Goal: Communication & Community: Answer question/provide support

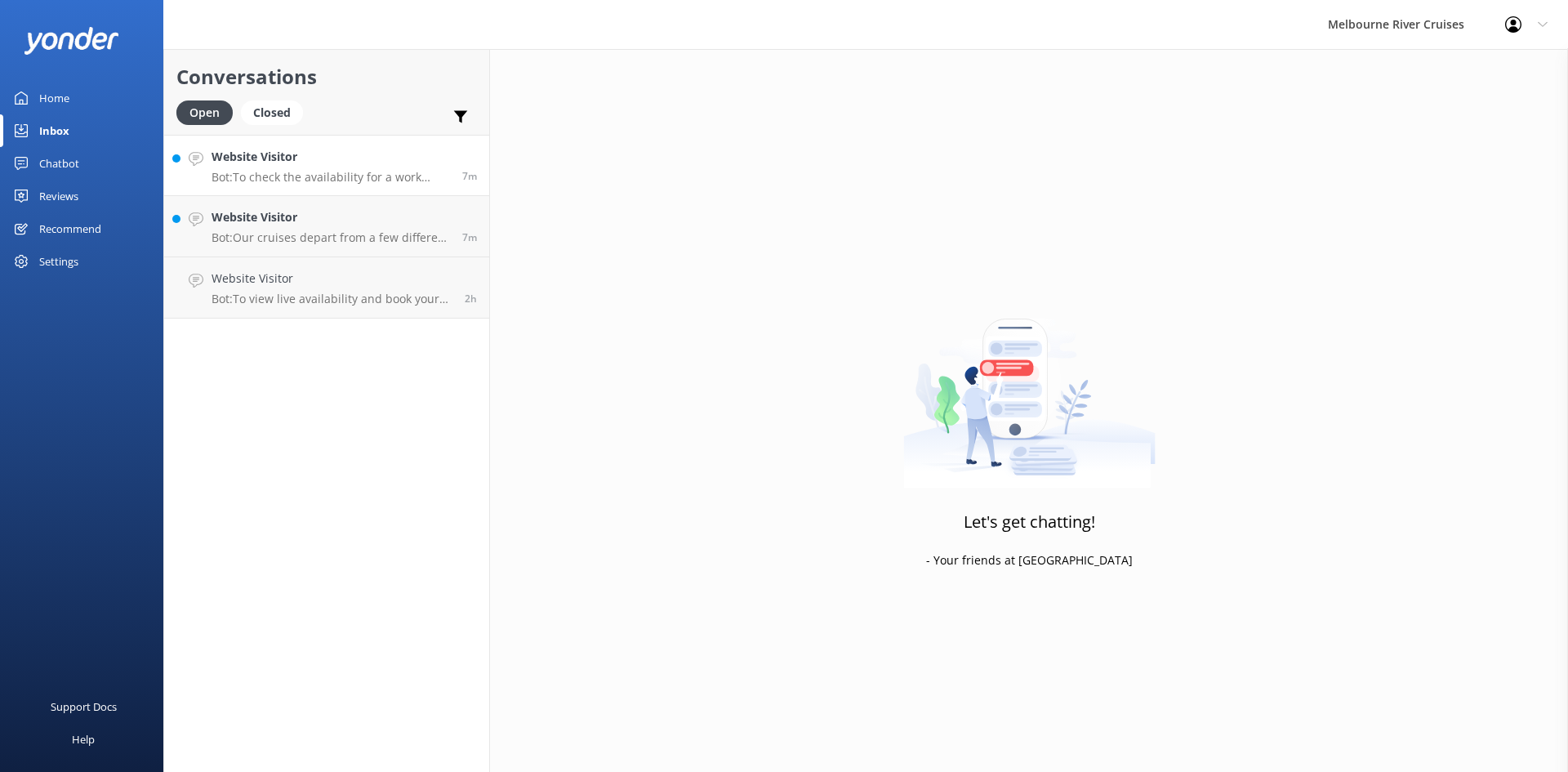
click at [362, 182] on p "Bot: To check the availability for a work Christmas Party on the 21st or [DATE]…" at bounding box center [330, 177] width 238 height 15
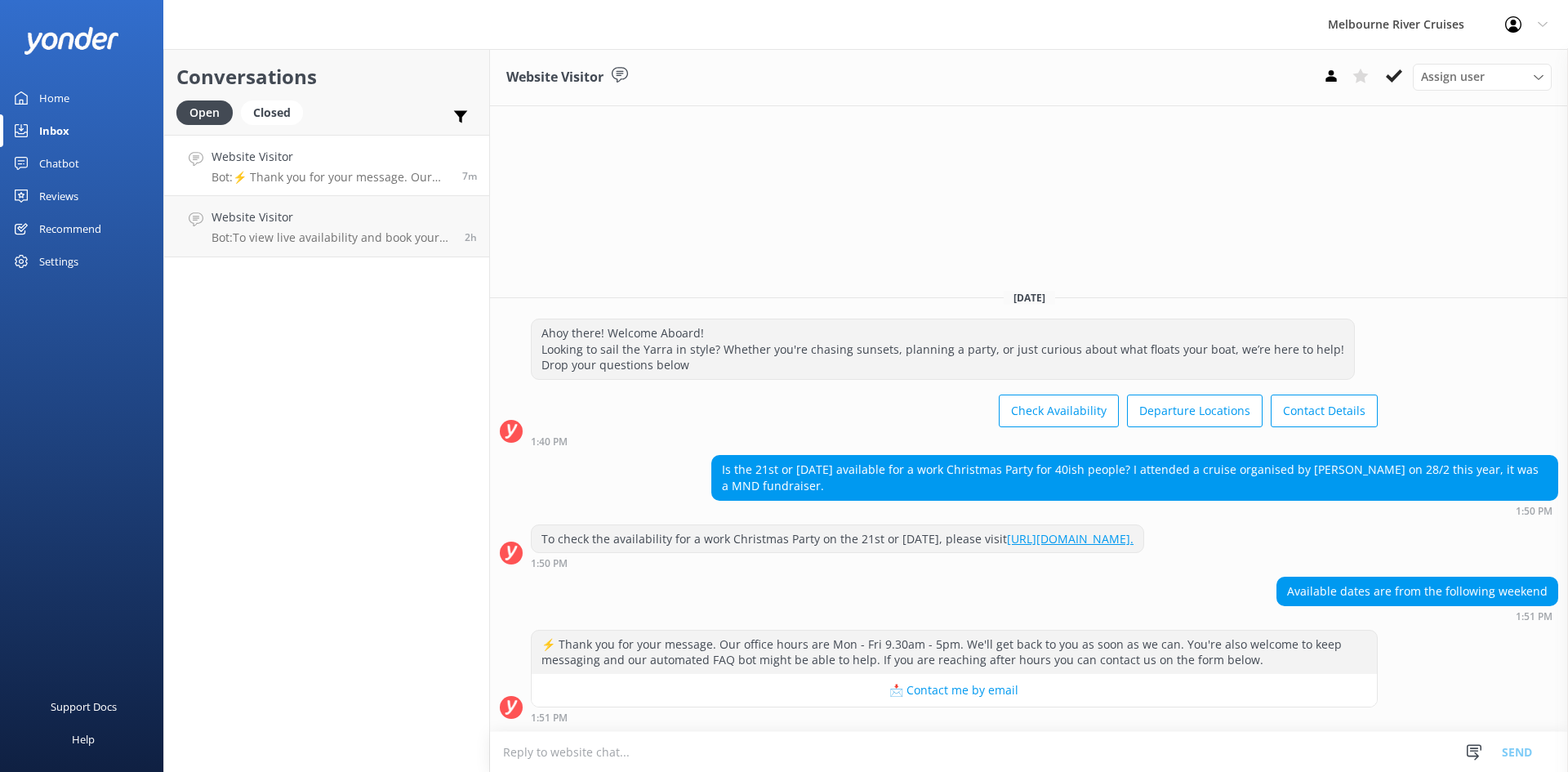
click at [361, 157] on h4 "Website Visitor" at bounding box center [330, 157] width 238 height 18
click at [355, 224] on h4 "Website Visitor" at bounding box center [332, 217] width 241 height 18
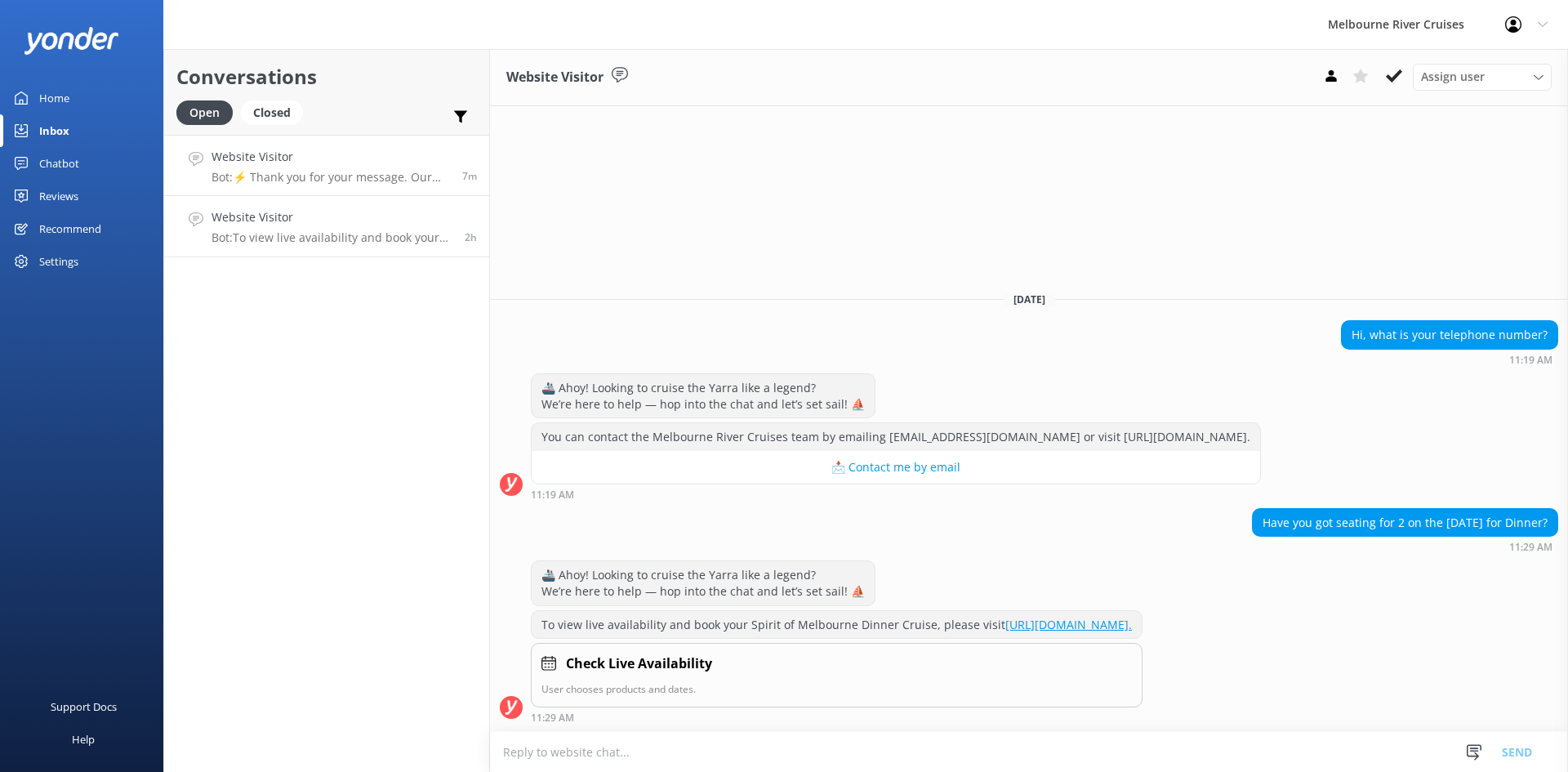
click at [353, 166] on h4 "Website Visitor" at bounding box center [330, 157] width 238 height 18
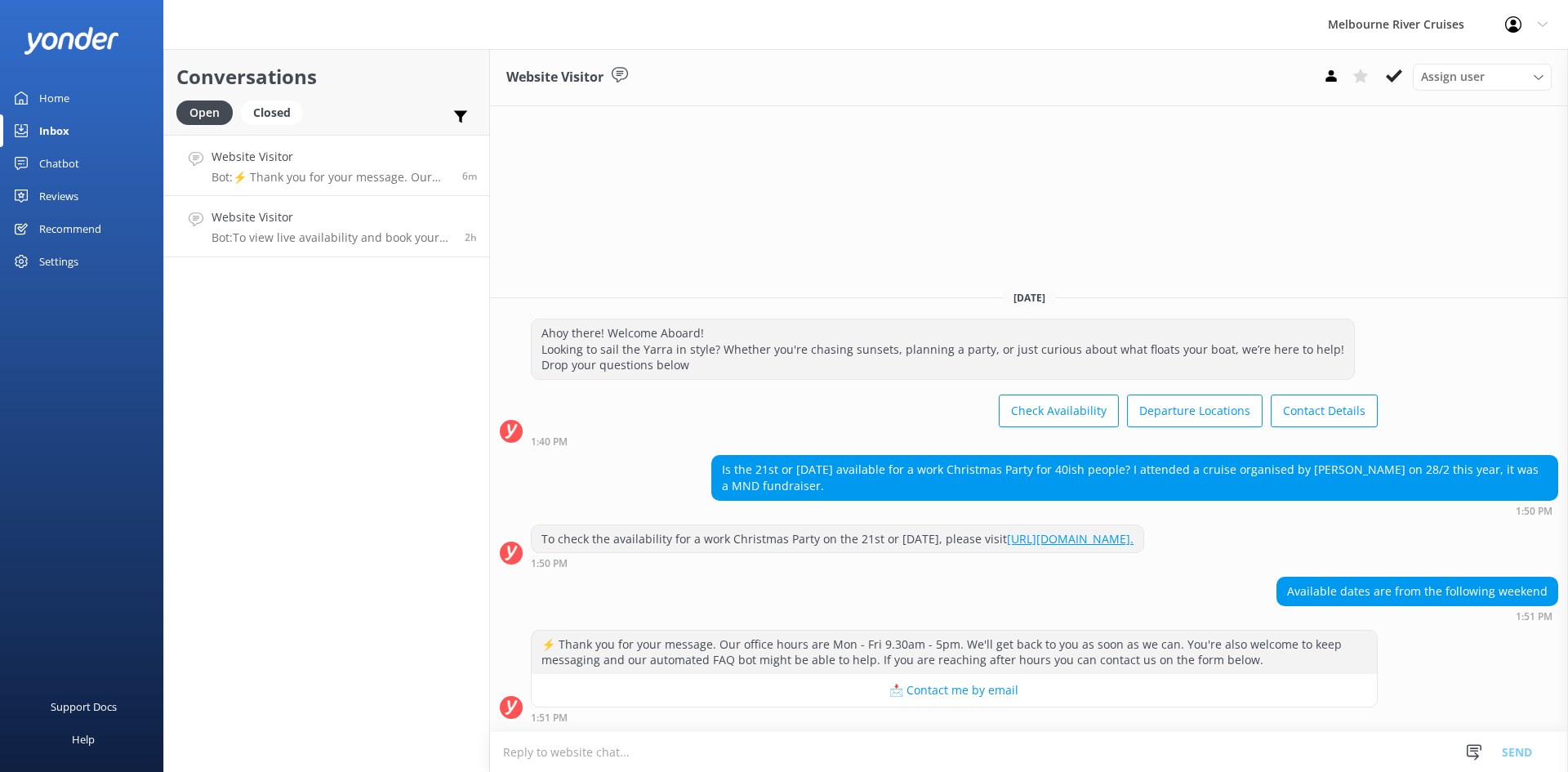
click at [333, 226] on h4 "Website Visitor" at bounding box center [332, 217] width 241 height 18
